Goal: Obtain resource: Download file/media

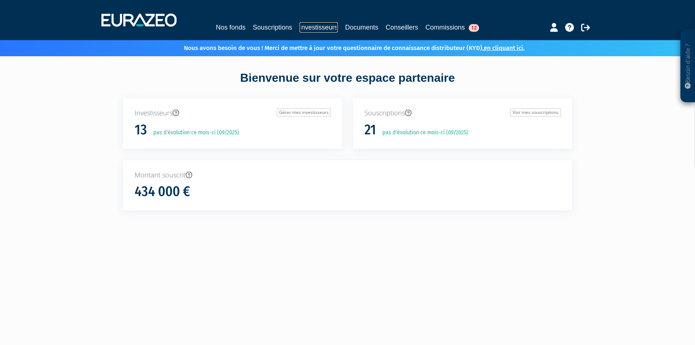
click at [309, 27] on link "Investisseurs" at bounding box center [319, 27] width 38 height 10
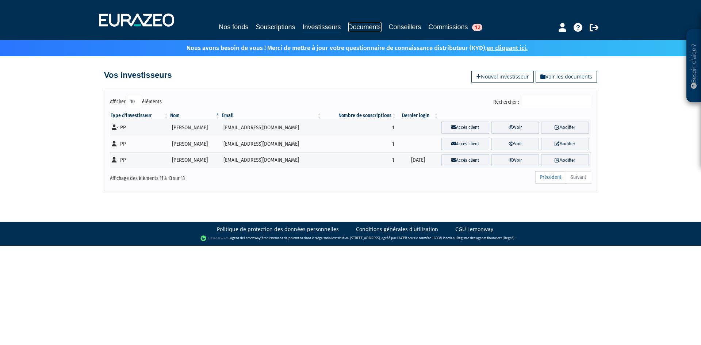
click at [362, 28] on link "Documents" at bounding box center [364, 27] width 33 height 10
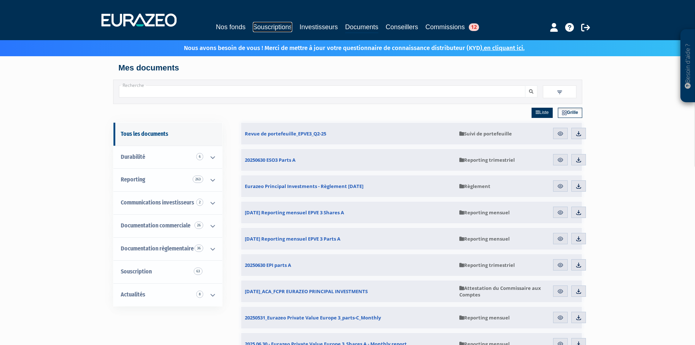
click at [278, 24] on link "Souscriptions" at bounding box center [272, 27] width 39 height 10
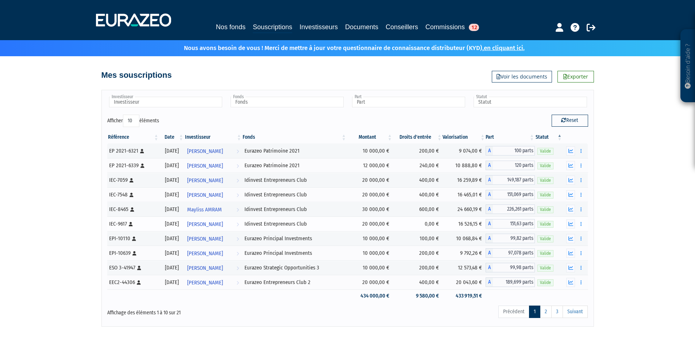
scroll to position [35, 0]
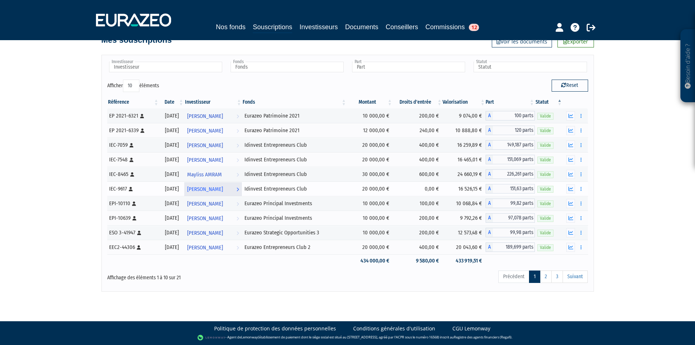
click at [242, 189] on link "[PERSON_NAME] Voir l'investisseur" at bounding box center [213, 188] width 58 height 15
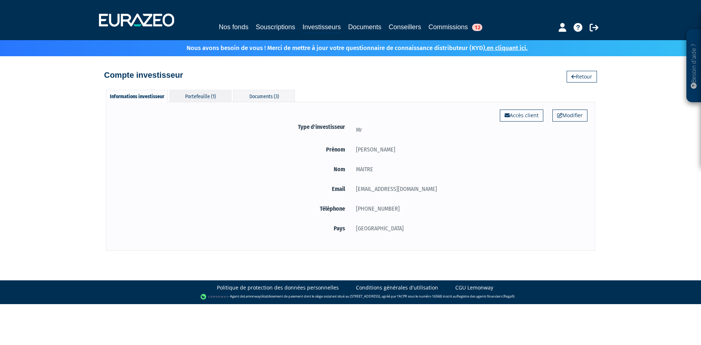
click at [200, 96] on div "Portefeuille (1)" at bounding box center [200, 96] width 62 height 12
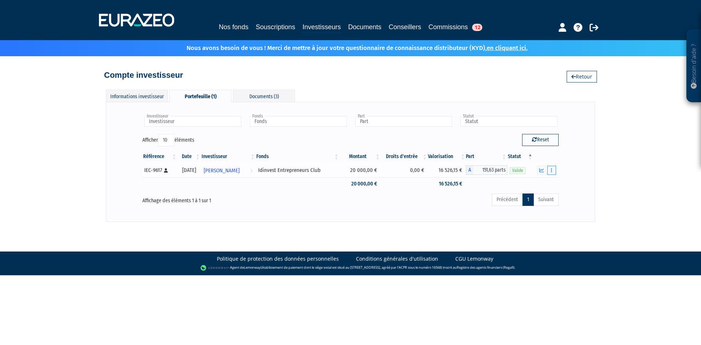
click at [551, 170] on icon "button" at bounding box center [551, 170] width 1 height 5
click at [577, 201] on div "Investisseur Quentin MAITRE Investisseur Fonds Idinvest Entrepreneurs Club Fond…" at bounding box center [351, 162] width 474 height 104
click at [486, 169] on span "151,63 parts" at bounding box center [490, 169] width 34 height 9
drag, startPoint x: 455, startPoint y: 170, endPoint x: 434, endPoint y: 186, distance: 25.8
click at [432, 170] on td "16 526,15 €" at bounding box center [447, 170] width 38 height 15
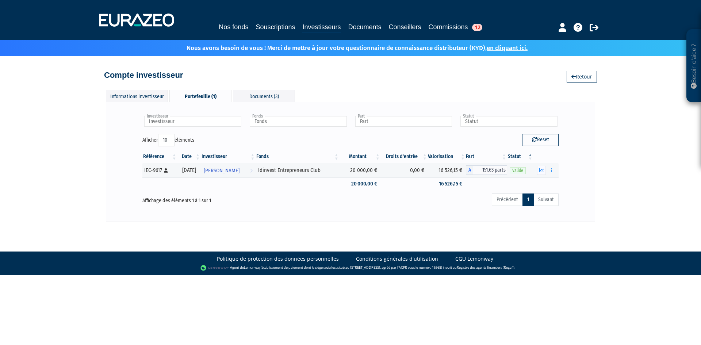
click at [421, 198] on div "Précédent 1 Suivant" at bounding box center [440, 201] width 238 height 16
click at [544, 169] on icon "button" at bounding box center [541, 170] width 5 height 5
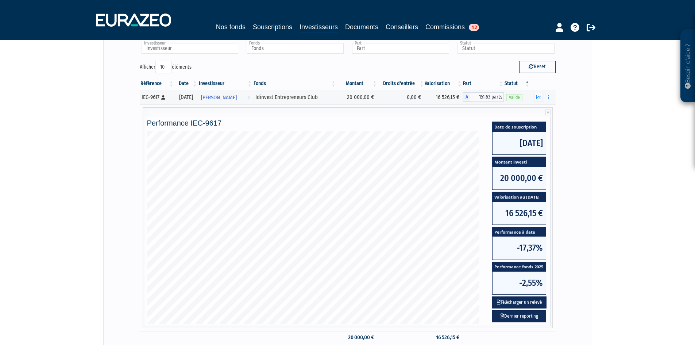
scroll to position [110, 0]
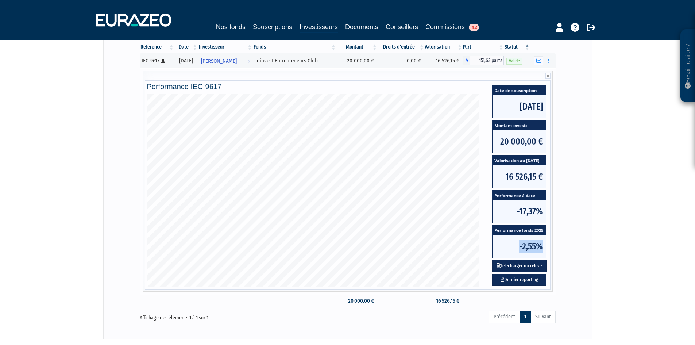
drag, startPoint x: 543, startPoint y: 247, endPoint x: 517, endPoint y: 247, distance: 25.2
click at [517, 247] on span "-2,55%" at bounding box center [519, 246] width 53 height 23
click at [534, 265] on button "Télécharger un relevé" at bounding box center [519, 266] width 54 height 12
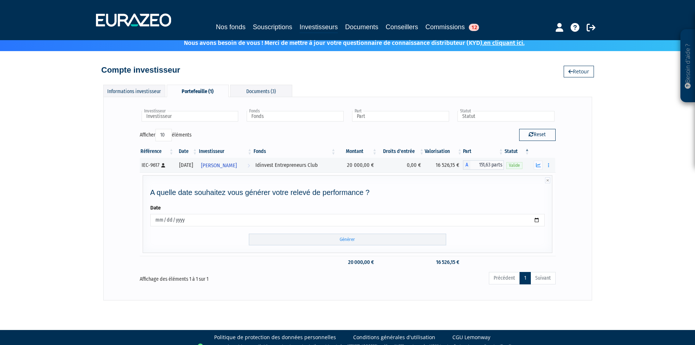
scroll to position [14, 0]
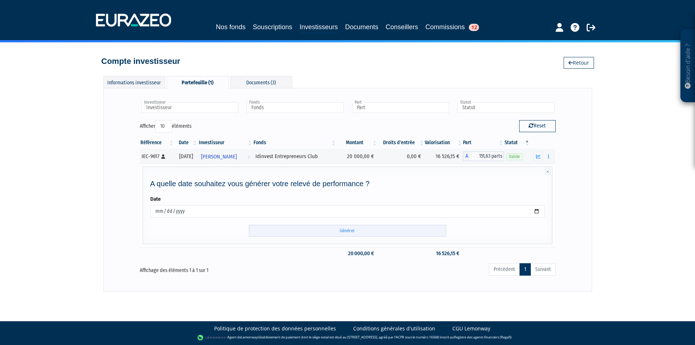
click at [382, 234] on input "Générer" at bounding box center [348, 231] width 198 height 12
click at [347, 229] on input "Générer" at bounding box center [348, 231] width 198 height 12
click at [548, 156] on icon "button" at bounding box center [548, 156] width 1 height 5
click at [534, 170] on link "Documents" at bounding box center [532, 170] width 37 height 12
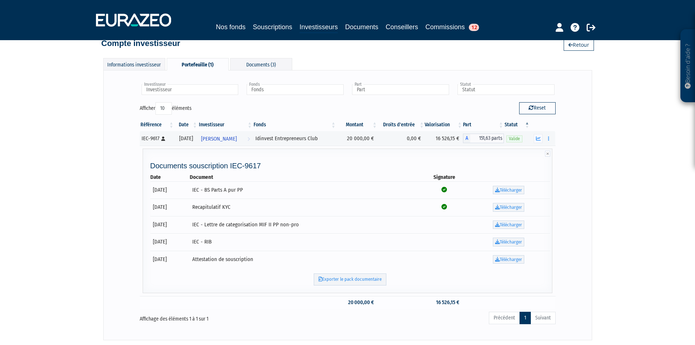
scroll to position [80, 0]
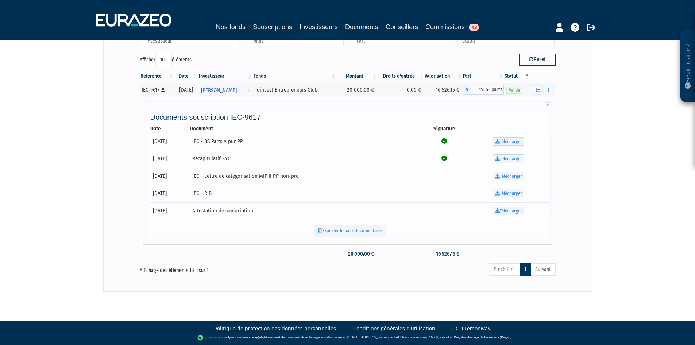
click at [502, 212] on link "Télécharger" at bounding box center [508, 211] width 31 height 9
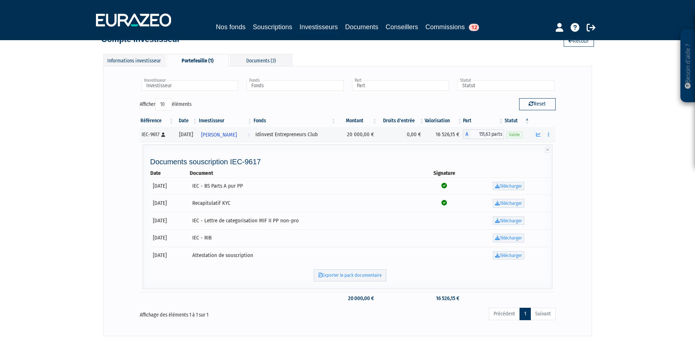
scroll to position [0, 0]
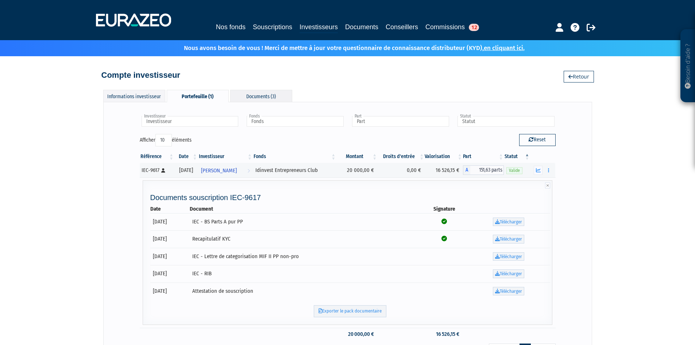
click at [267, 96] on div "Documents (3)" at bounding box center [261, 96] width 62 height 12
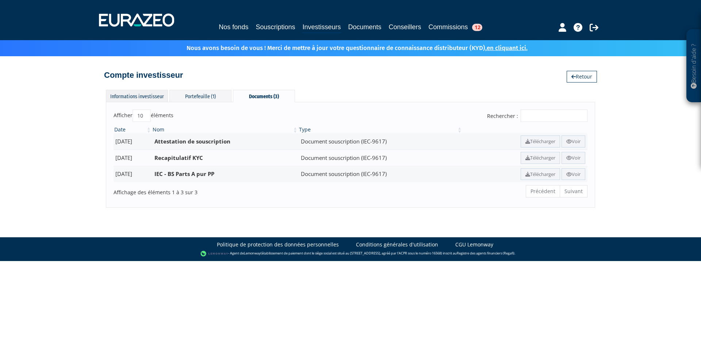
click at [138, 97] on div "Informations investisseur" at bounding box center [137, 96] width 62 height 12
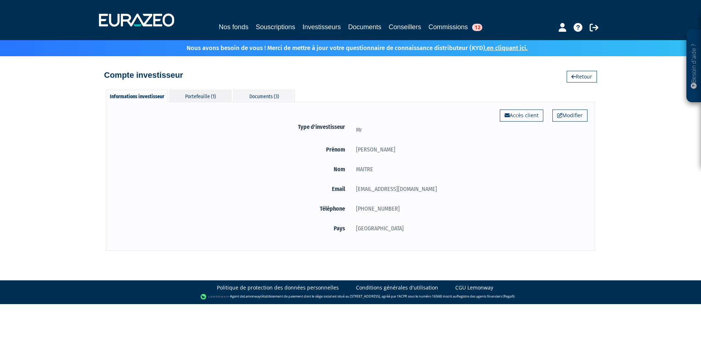
click at [199, 98] on div "Portefeuille (1)" at bounding box center [200, 96] width 62 height 12
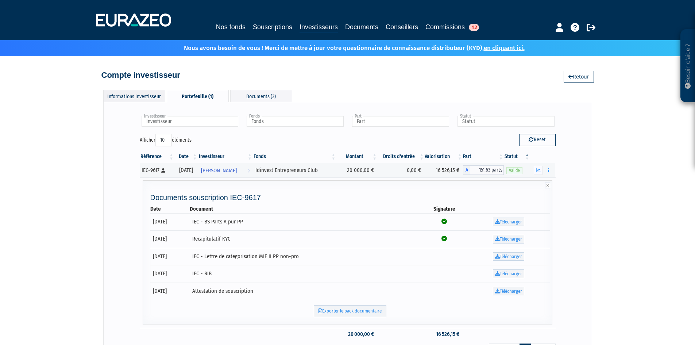
click at [150, 92] on div "Informations investisseur" at bounding box center [134, 96] width 62 height 12
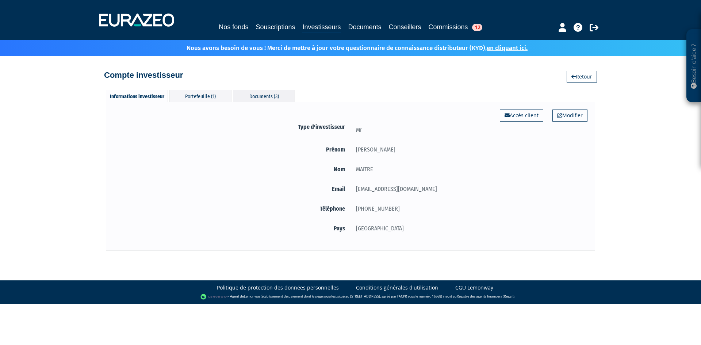
click at [272, 100] on div "Documents (3)" at bounding box center [264, 96] width 62 height 12
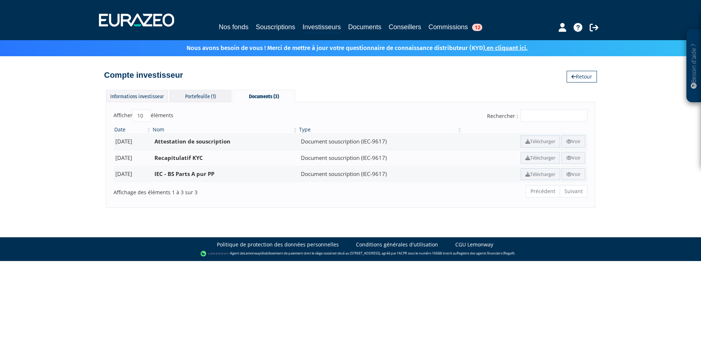
click at [200, 96] on div "Portefeuille (1)" at bounding box center [200, 96] width 62 height 12
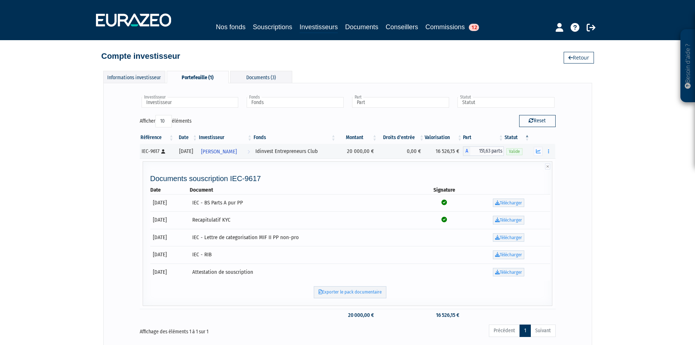
scroll to position [37, 0]
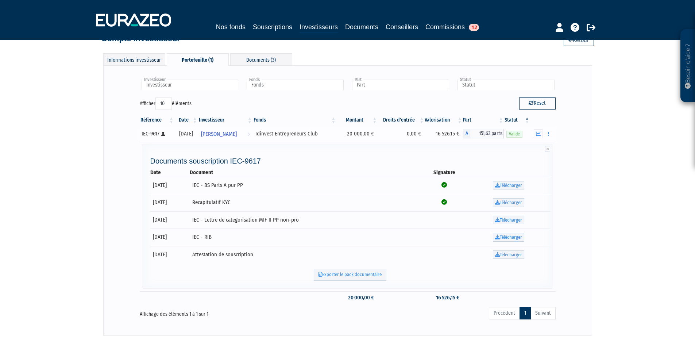
drag, startPoint x: 453, startPoint y: 134, endPoint x: 415, endPoint y: 143, distance: 39.1
click at [342, 132] on tr "IEC-9617 [Français] Personne physique 30/12/2022 Quentin MAITRE Voir l'investis…" at bounding box center [348, 133] width 416 height 15
click at [578, 117] on div "Investisseur Quentin MAITRE Investisseur Fonds Idinvest Entrepreneurs Club Fond…" at bounding box center [348, 200] width 474 height 255
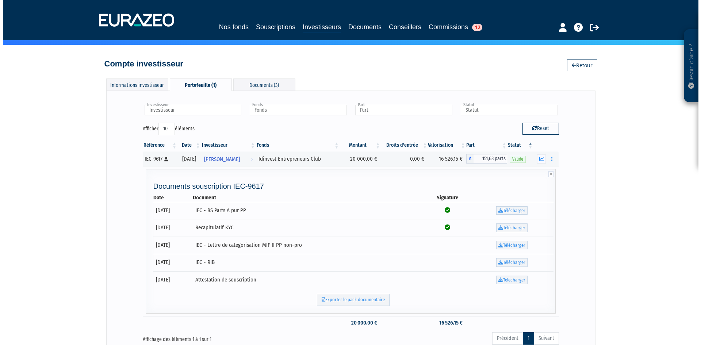
scroll to position [0, 0]
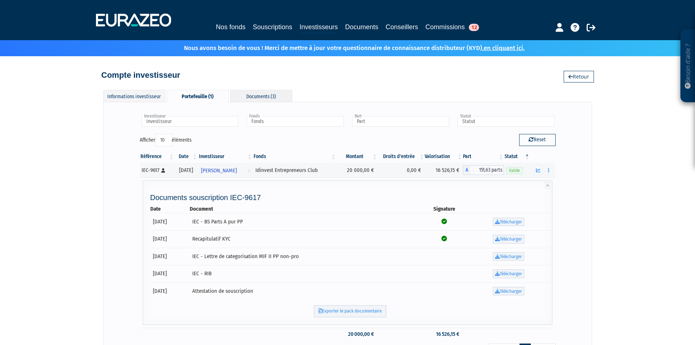
click at [250, 96] on div "Documents (3)" at bounding box center [261, 96] width 62 height 12
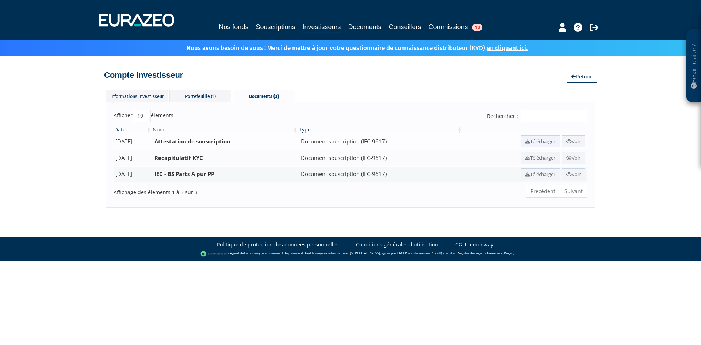
click at [533, 141] on link "Télécharger" at bounding box center [540, 141] width 39 height 12
